Goal: Task Accomplishment & Management: Manage account settings

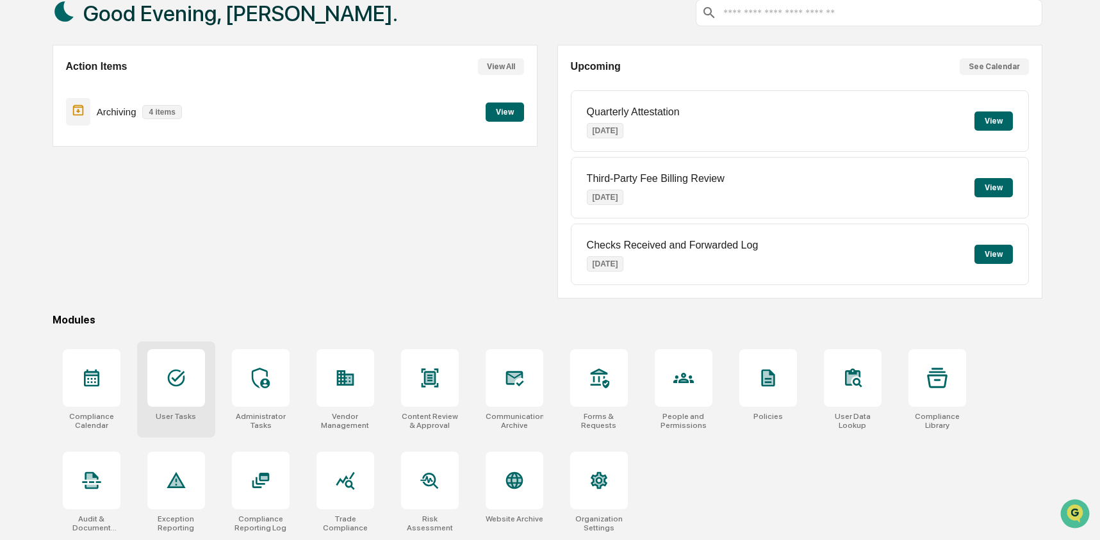
click at [187, 374] on div at bounding box center [176, 378] width 58 height 58
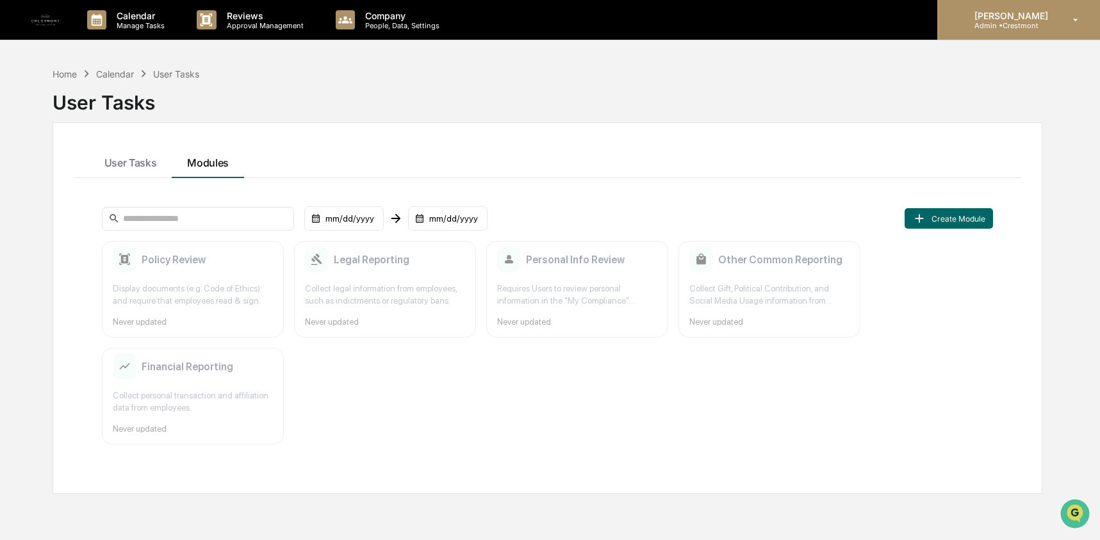
click at [1022, 13] on p "[PERSON_NAME]" at bounding box center [1009, 15] width 90 height 11
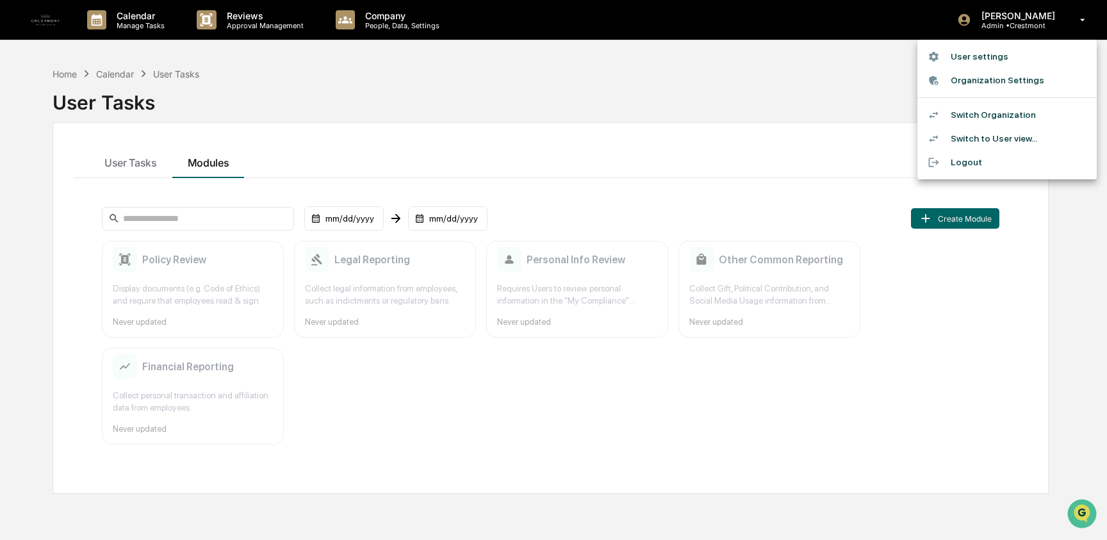
click at [1025, 112] on li "Switch Organization" at bounding box center [1007, 115] width 179 height 24
